Goal: Find specific page/section: Find specific page/section

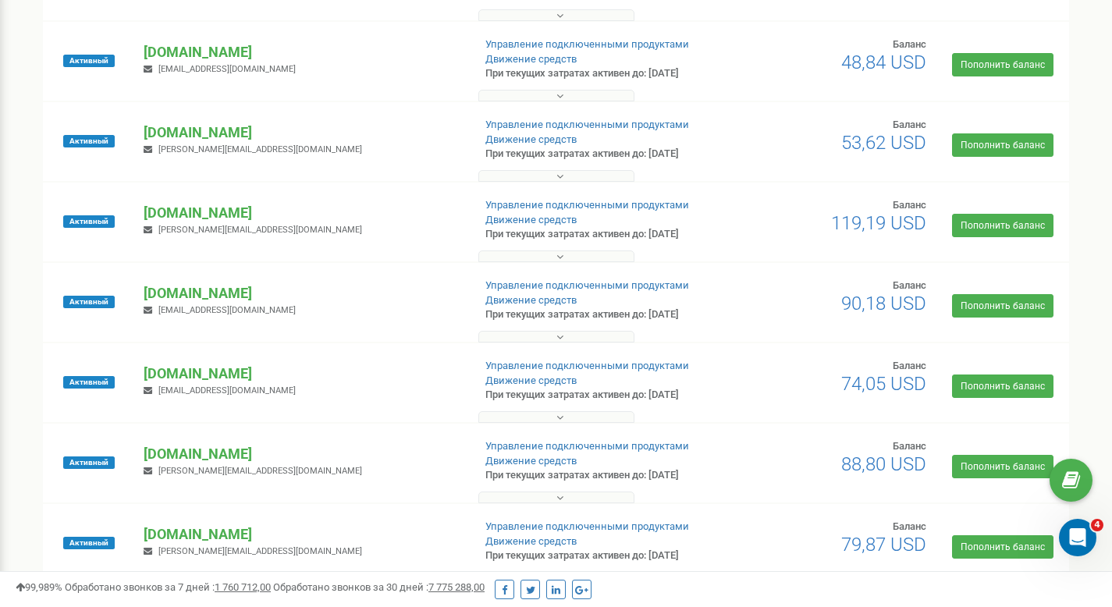
scroll to position [512, 0]
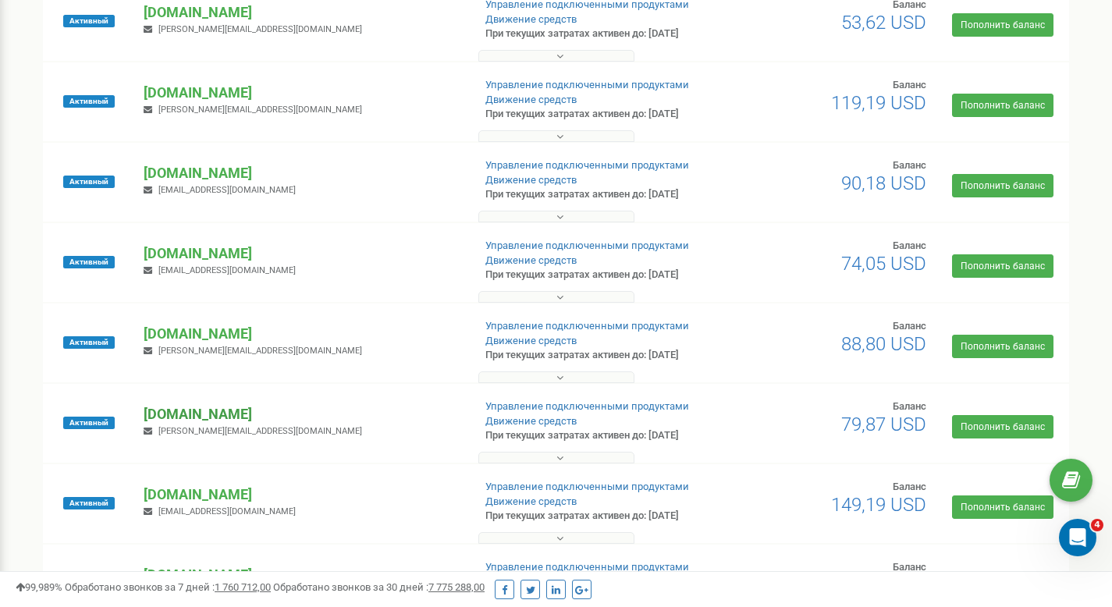
click at [201, 414] on p "[DOMAIN_NAME]" at bounding box center [302, 414] width 316 height 20
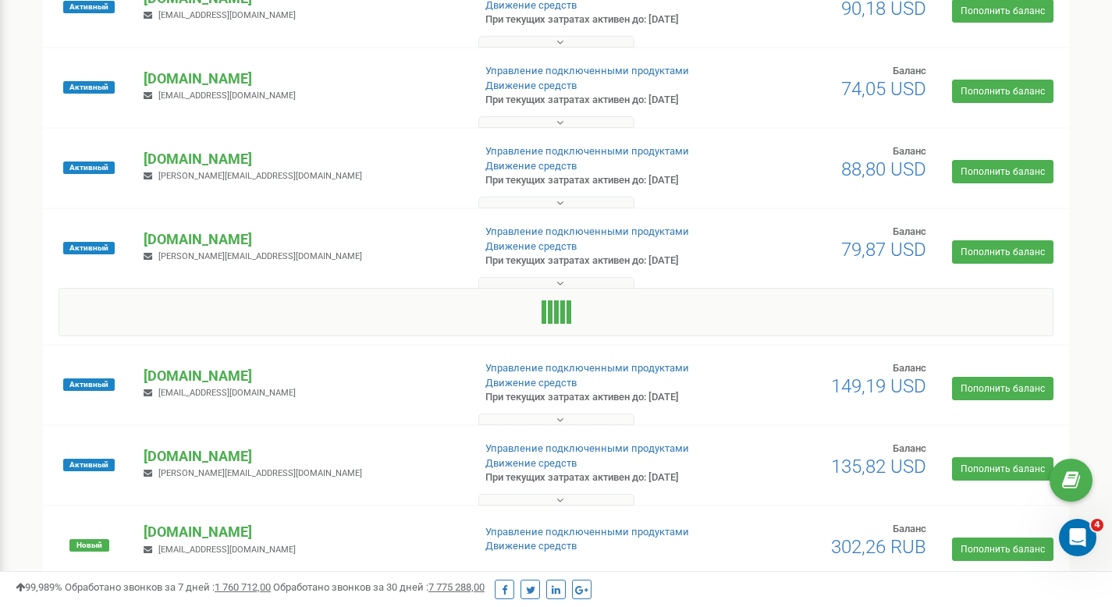
scroll to position [743, 0]
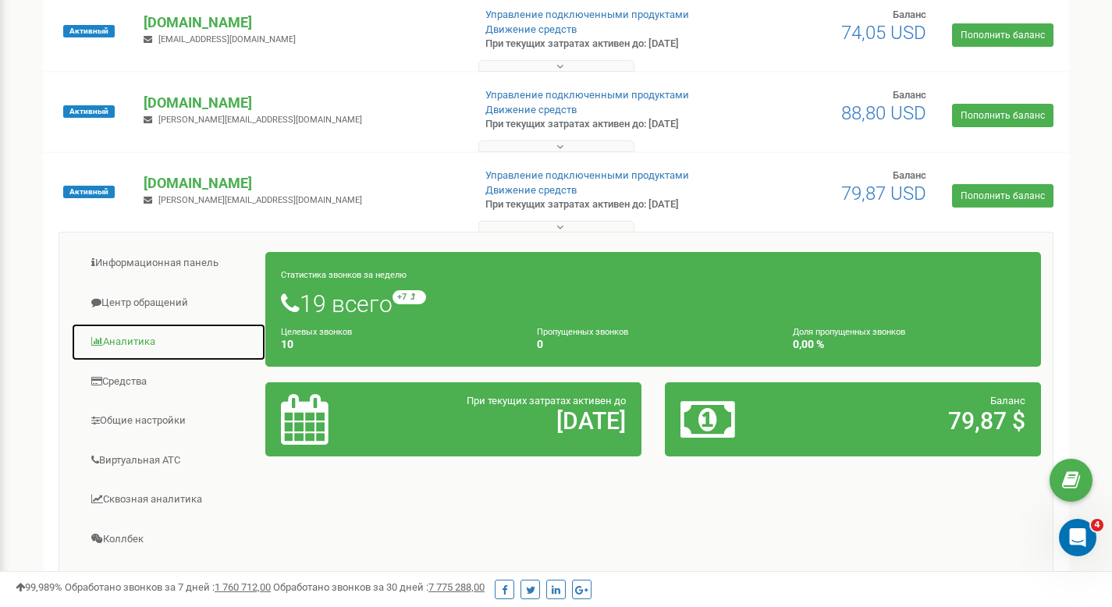
click at [226, 325] on link "Аналитика" at bounding box center [168, 342] width 195 height 38
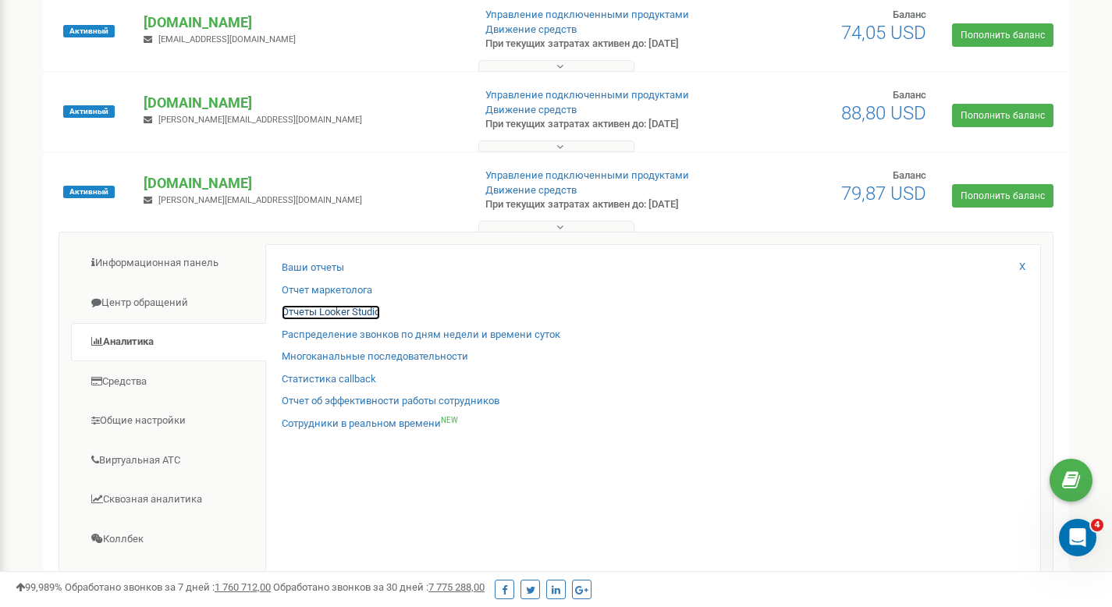
click at [347, 314] on link "Отчеты Looker Studio" at bounding box center [331, 312] width 98 height 15
